Goal: Entertainment & Leisure: Consume media (video, audio)

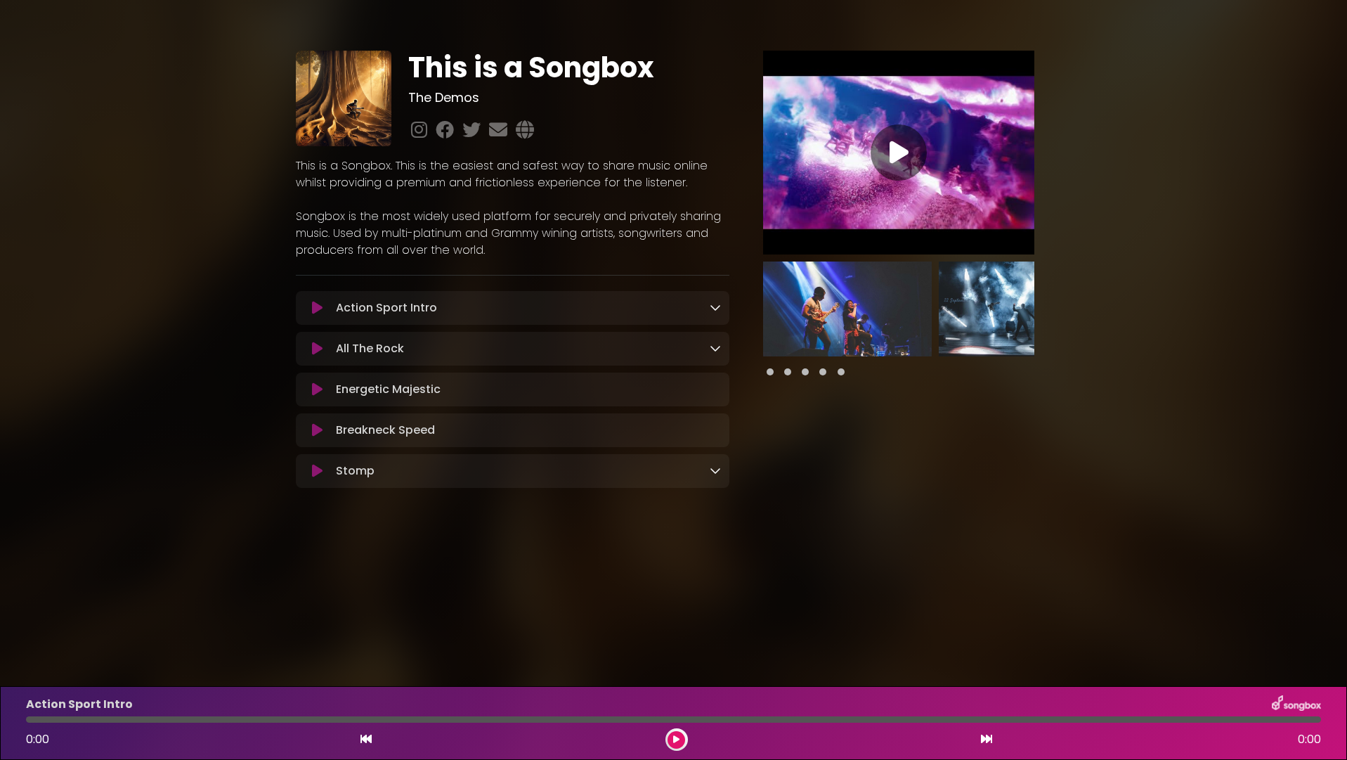
click at [316, 306] on icon at bounding box center [317, 308] width 11 height 14
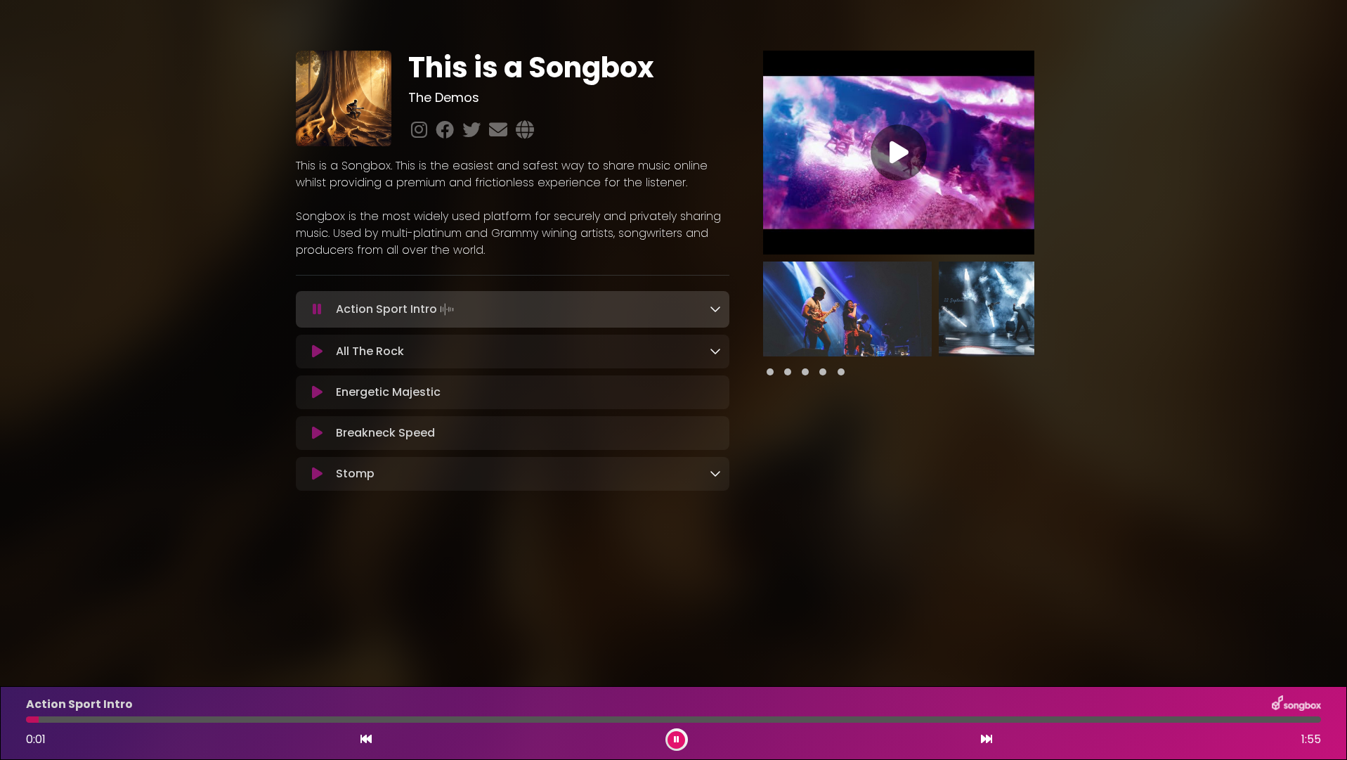
click at [322, 351] on icon at bounding box center [317, 351] width 11 height 14
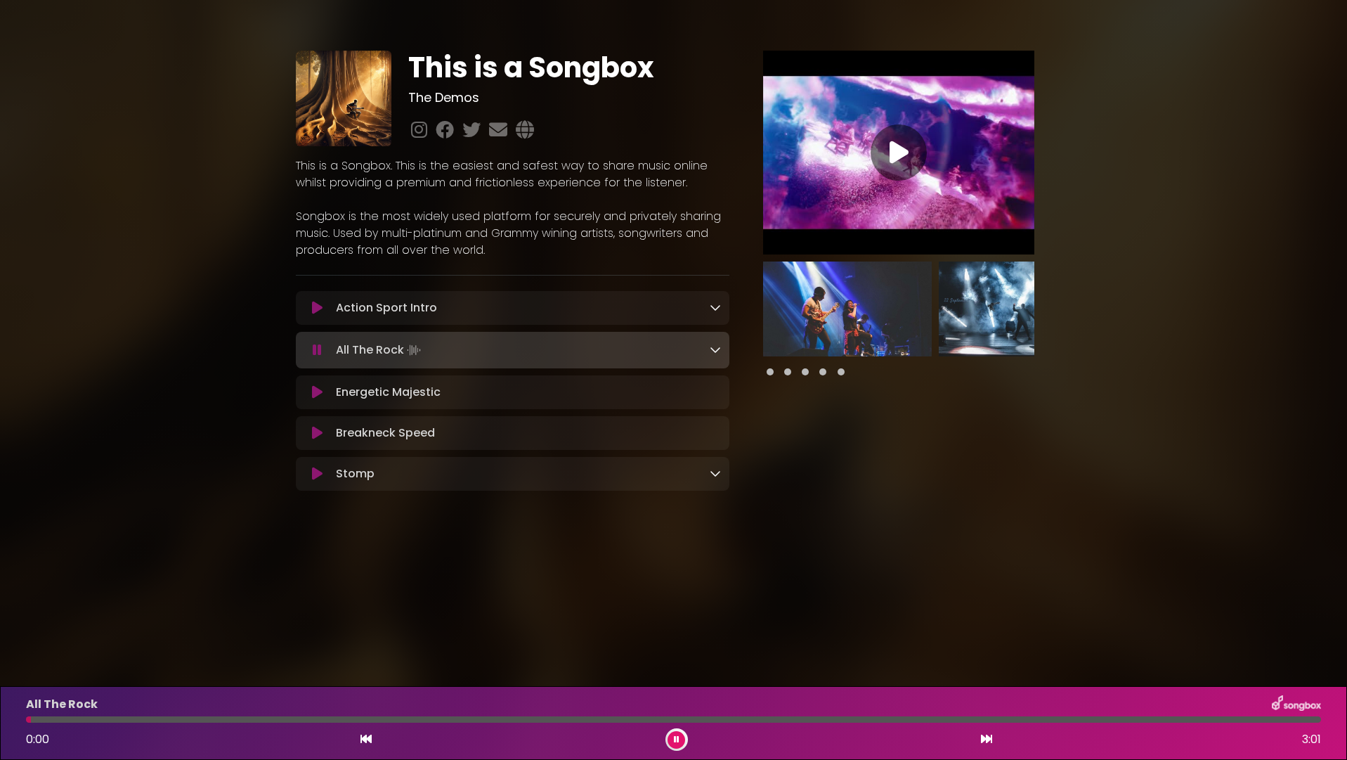
click at [708, 315] on div "Action Sport Intro Loading Track..." at bounding box center [525, 307] width 391 height 17
click at [714, 309] on icon at bounding box center [715, 307] width 11 height 11
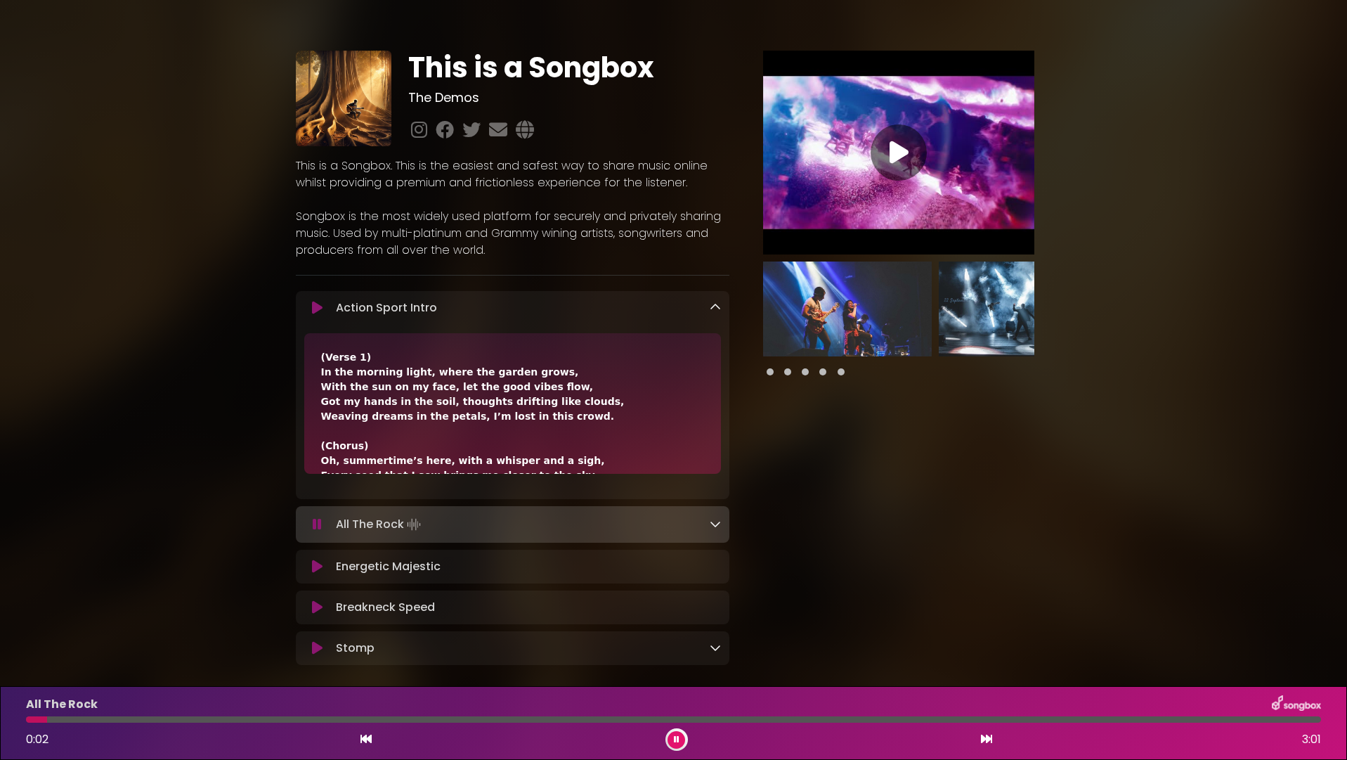
click at [714, 309] on icon at bounding box center [715, 307] width 11 height 11
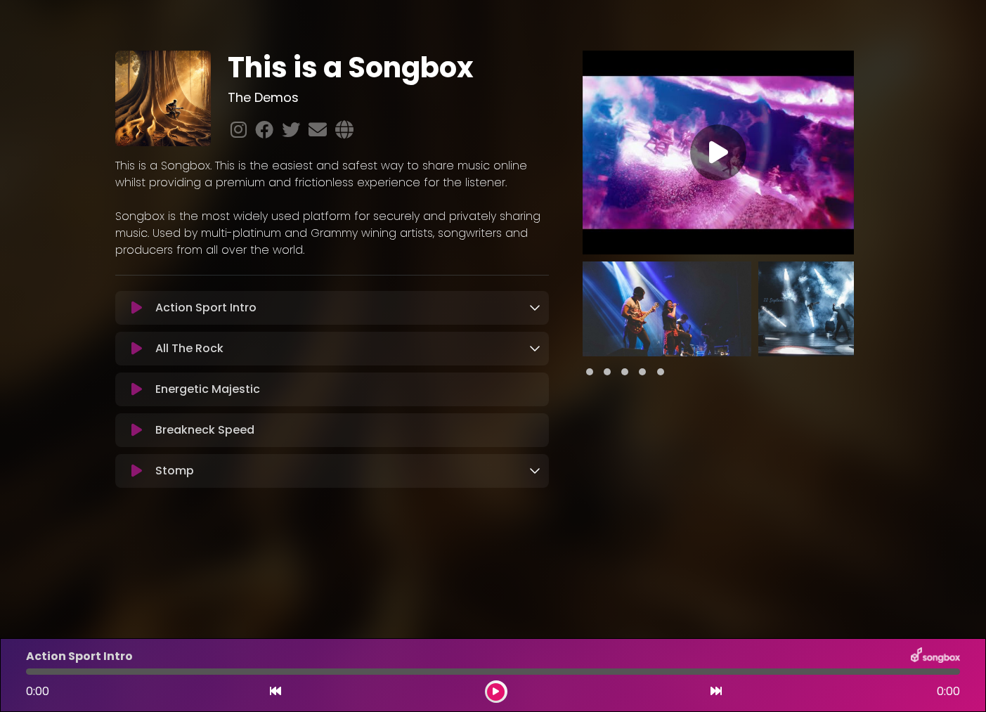
click at [537, 306] on icon at bounding box center [534, 307] width 11 height 11
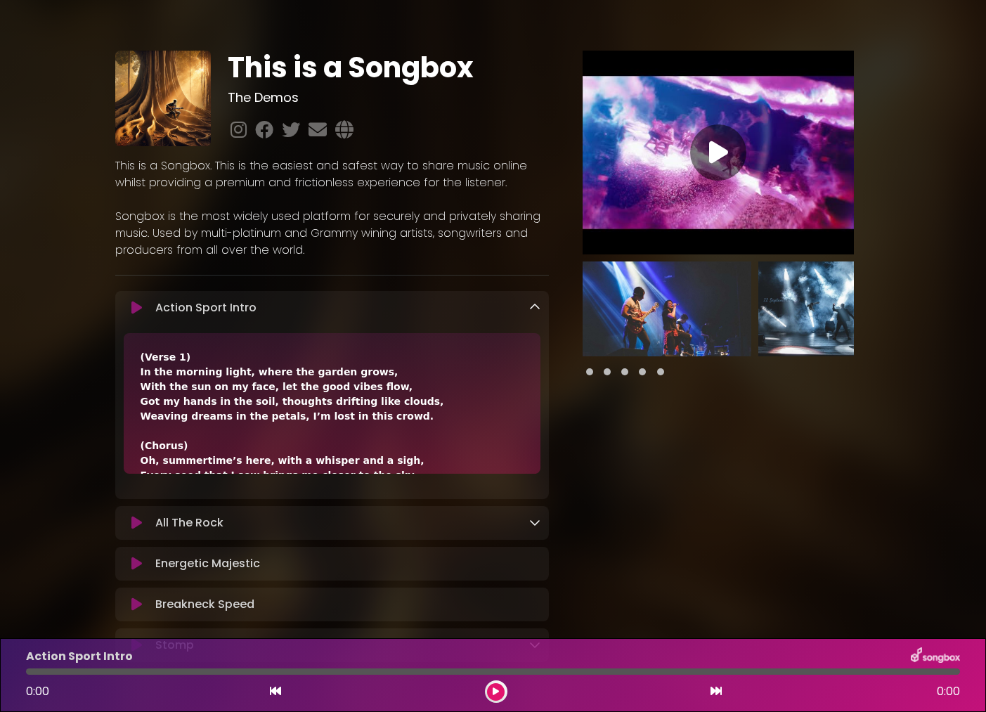
click at [537, 306] on icon at bounding box center [534, 307] width 11 height 11
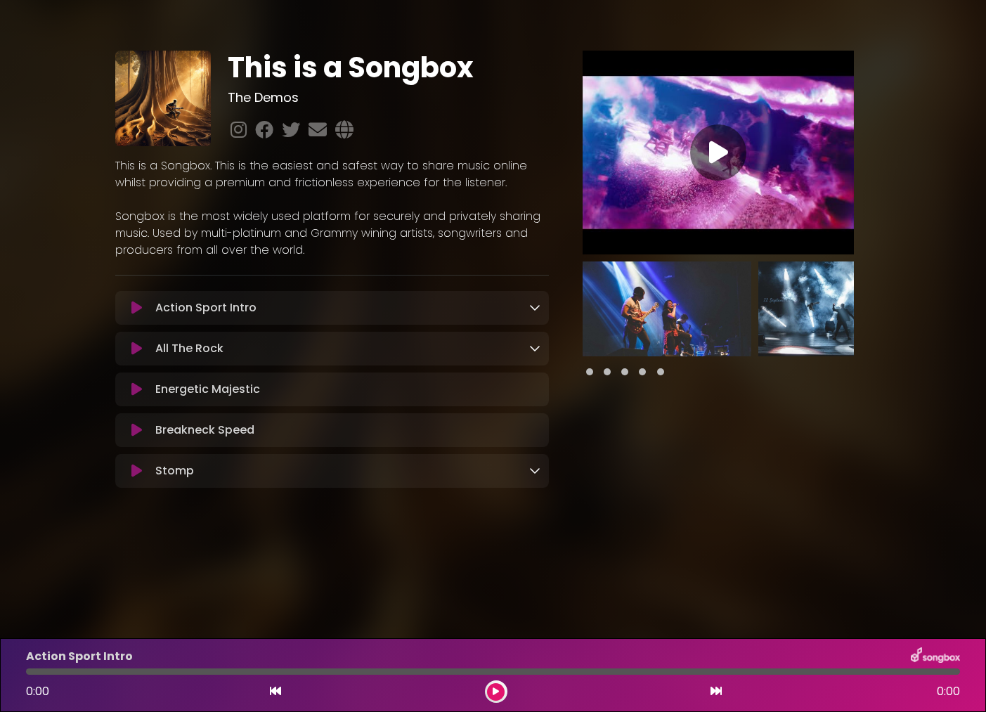
click at [533, 359] on div "All The Rock Loading Track..." at bounding box center [332, 349] width 434 height 34
click at [533, 354] on icon at bounding box center [534, 347] width 11 height 11
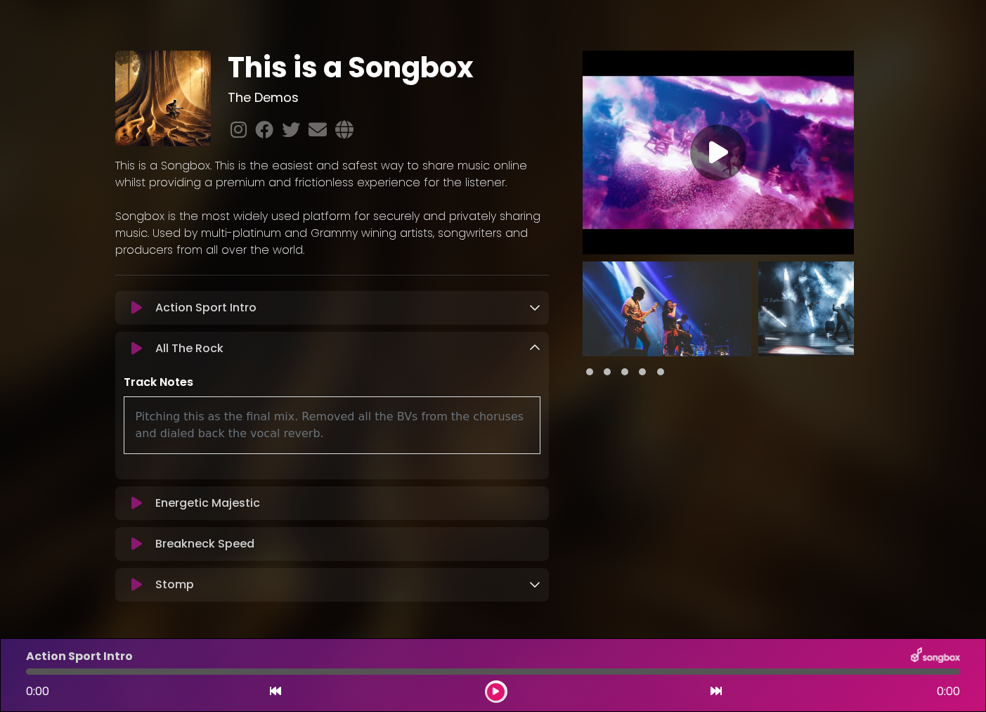
click at [534, 351] on icon at bounding box center [534, 347] width 11 height 11
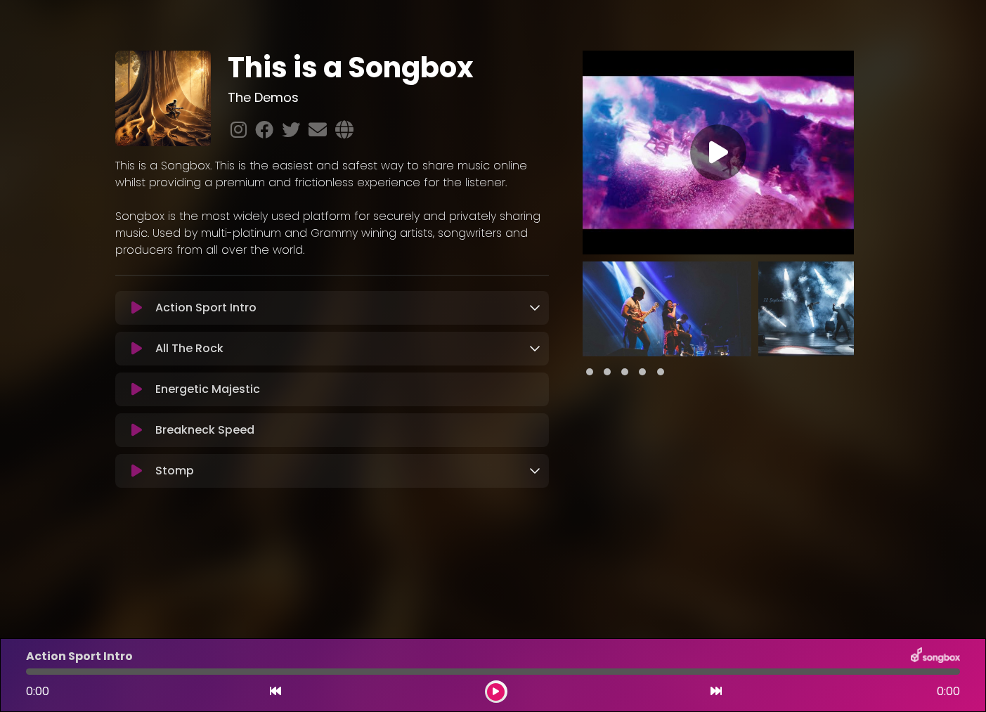
click at [608, 372] on span at bounding box center [607, 371] width 7 height 7
click at [587, 371] on span at bounding box center [589, 371] width 7 height 7
click at [605, 371] on span at bounding box center [607, 371] width 7 height 7
click at [621, 373] on span at bounding box center [624, 371] width 7 height 7
click at [640, 373] on span at bounding box center [642, 371] width 7 height 7
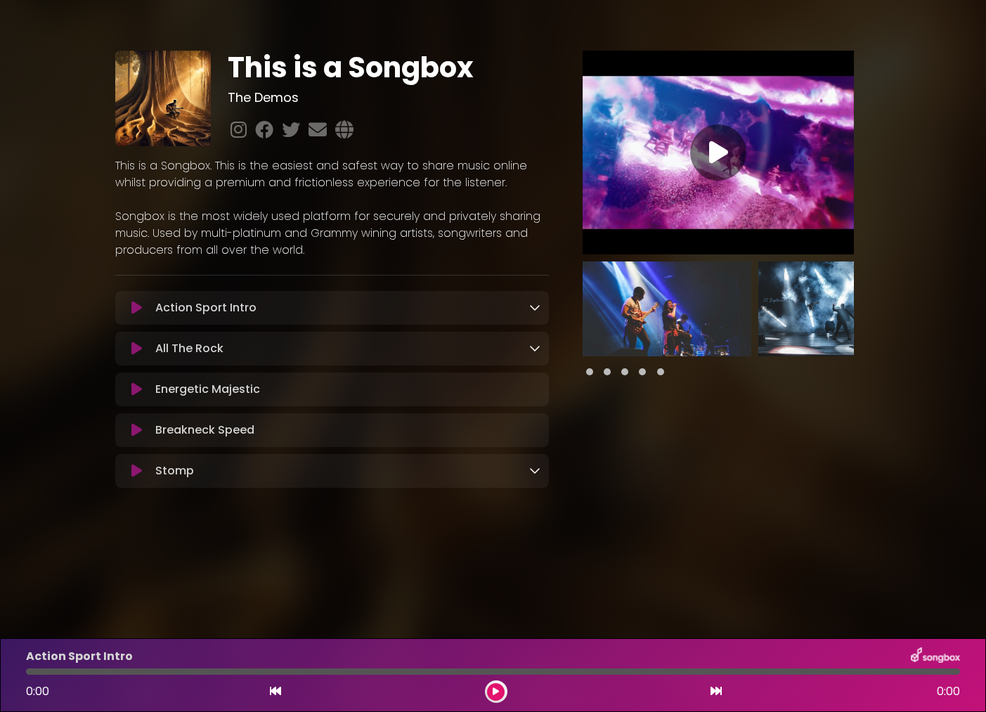
click at [541, 472] on div "Stomp Loading Track..." at bounding box center [332, 470] width 434 height 17
click at [534, 472] on icon at bounding box center [534, 470] width 11 height 11
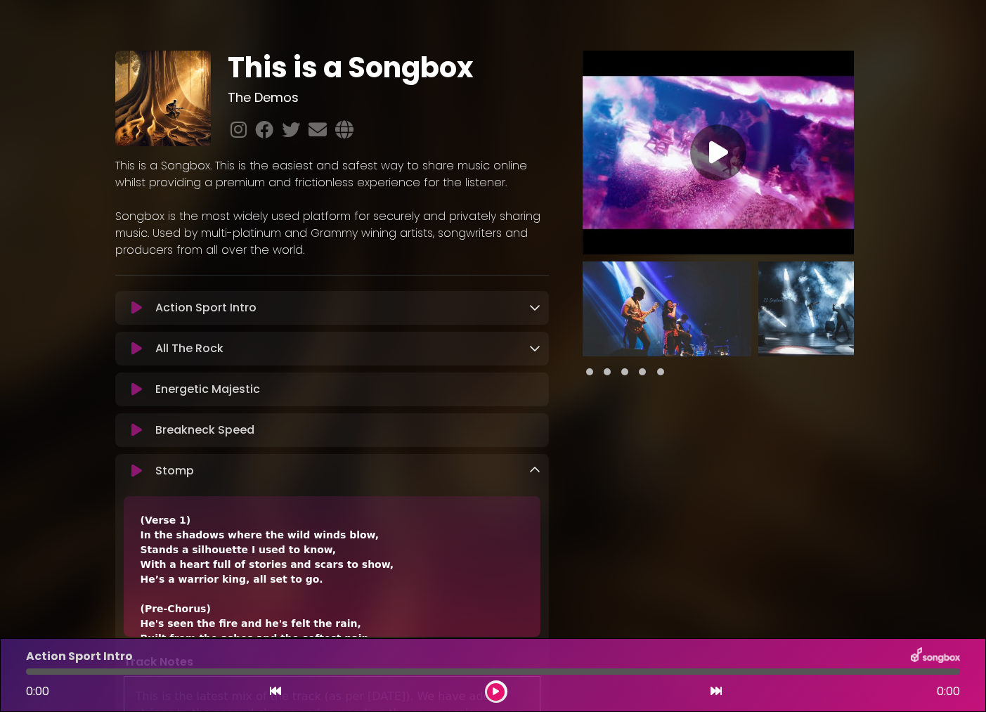
click at [534, 471] on icon at bounding box center [534, 470] width 11 height 11
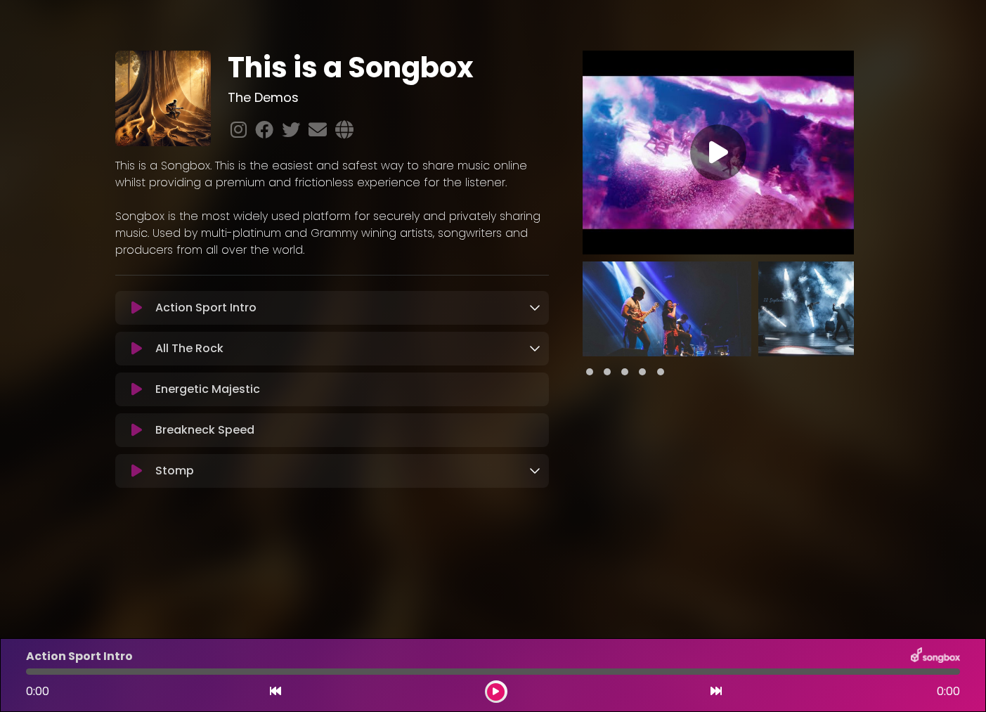
click at [138, 430] on icon at bounding box center [136, 430] width 11 height 14
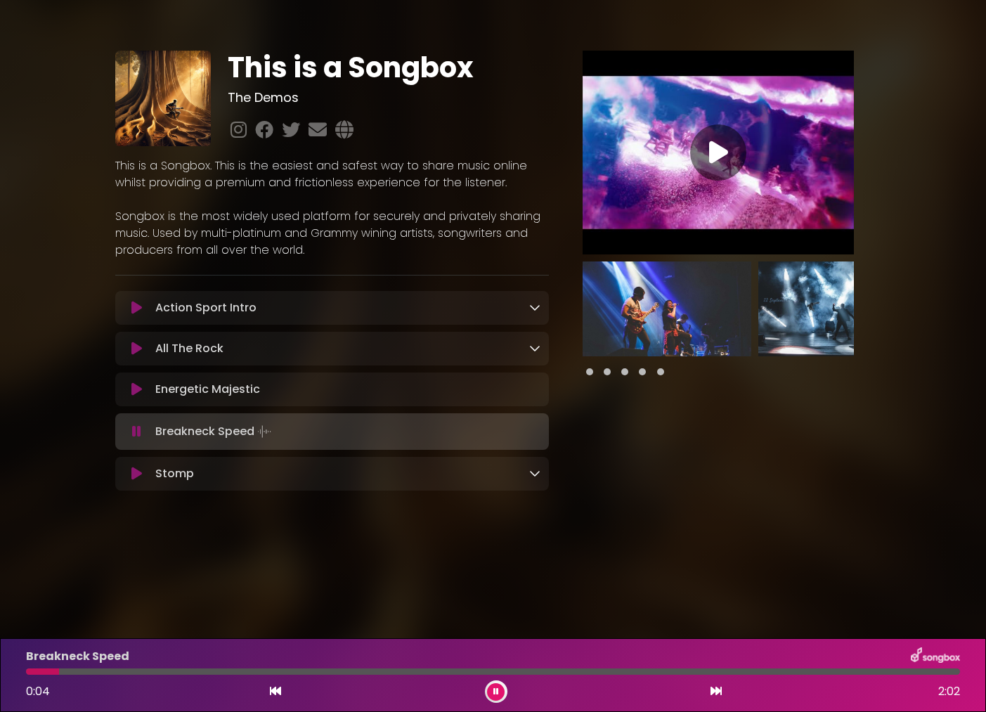
click at [136, 434] on icon at bounding box center [136, 432] width 9 height 14
